Goal: Find specific page/section: Find specific page/section

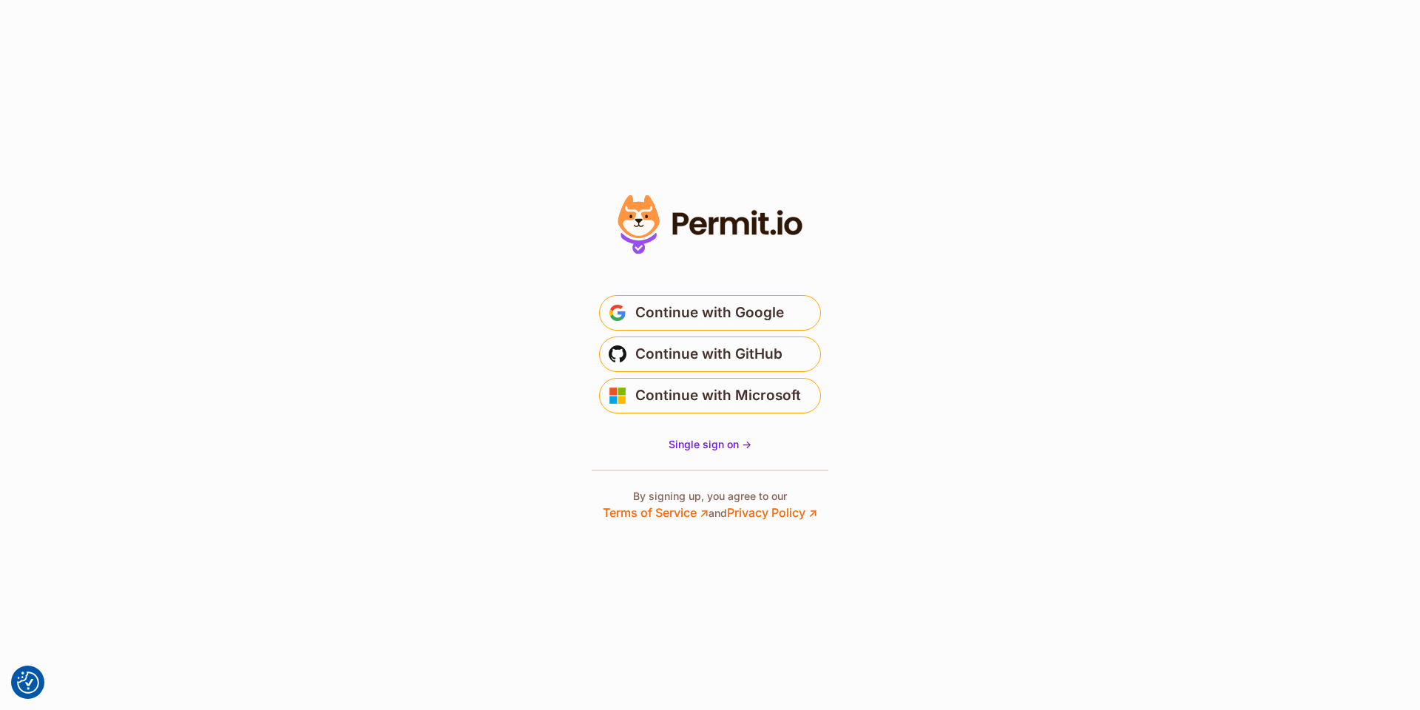
click at [702, 308] on span "Continue with Google" at bounding box center [709, 313] width 149 height 24
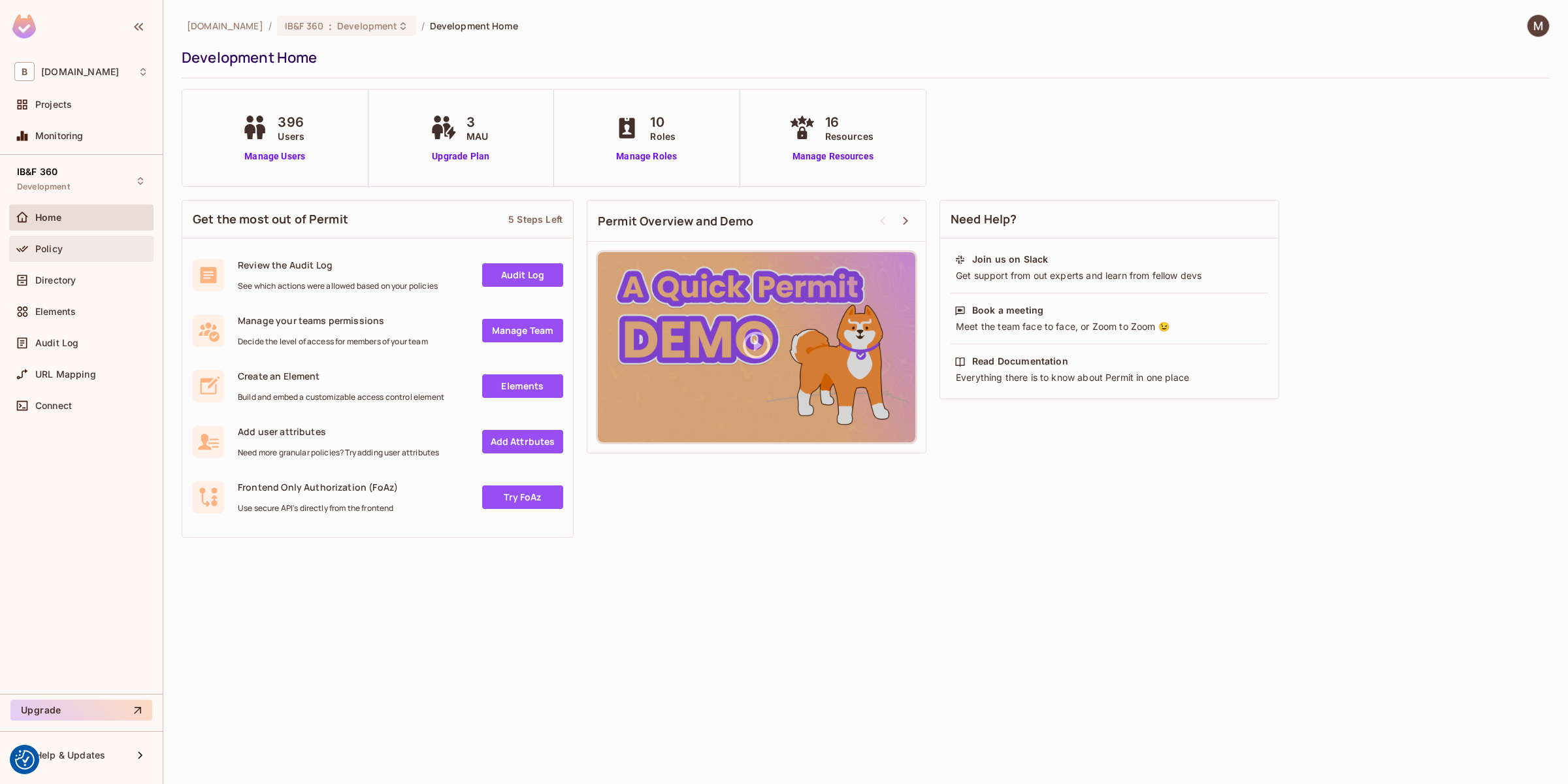
click at [71, 238] on div "Policy" at bounding box center [80, 249] width 144 height 26
